Goal: Task Accomplishment & Management: Manage account settings

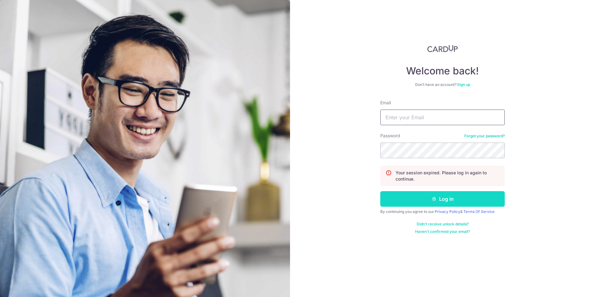
type input "[EMAIL_ADDRESS][DOMAIN_NAME]"
click at [422, 202] on button "Log in" at bounding box center [442, 199] width 124 height 16
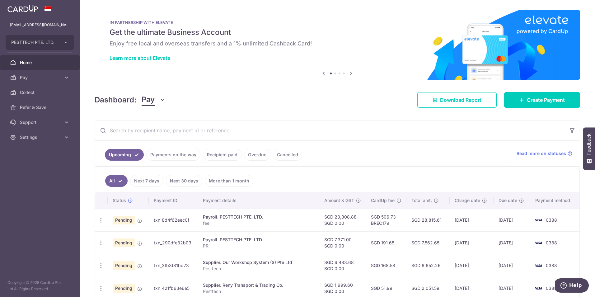
click at [452, 77] on img at bounding box center [337, 45] width 485 height 70
